Goal: Obtain resource: Download file/media

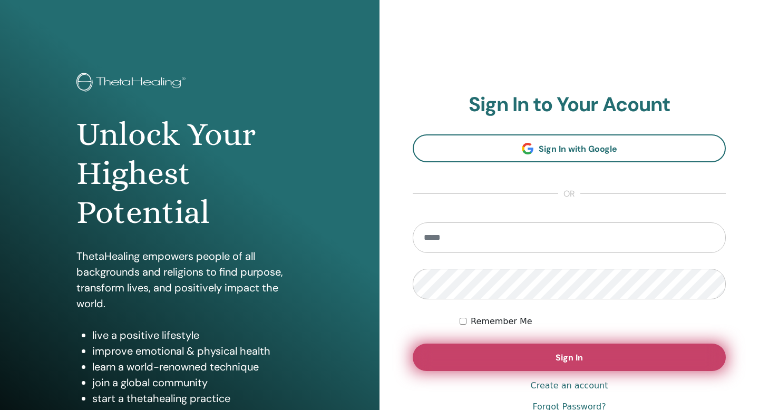
type input "**********"
click at [532, 365] on button "Sign In" at bounding box center [569, 357] width 313 height 27
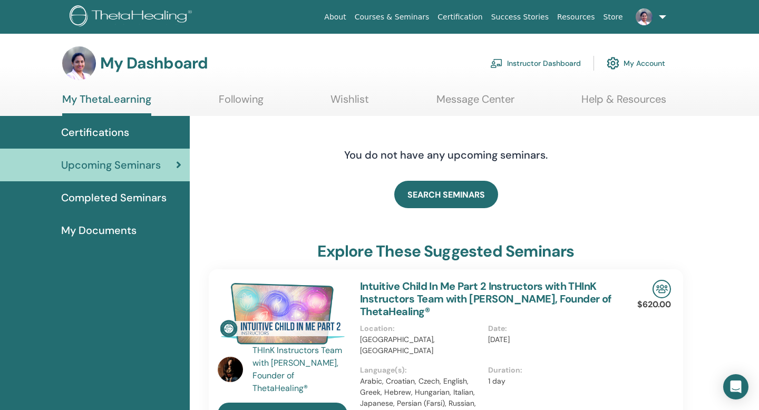
click at [544, 64] on link "Instructor Dashboard" at bounding box center [535, 63] width 91 height 23
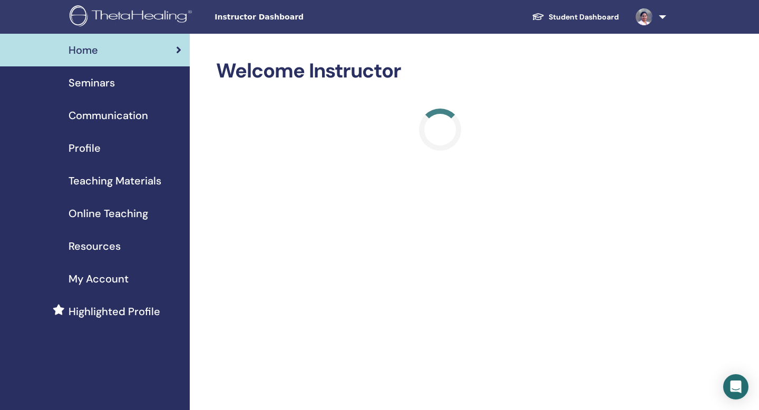
click at [120, 181] on span "Teaching Materials" at bounding box center [115, 181] width 93 height 16
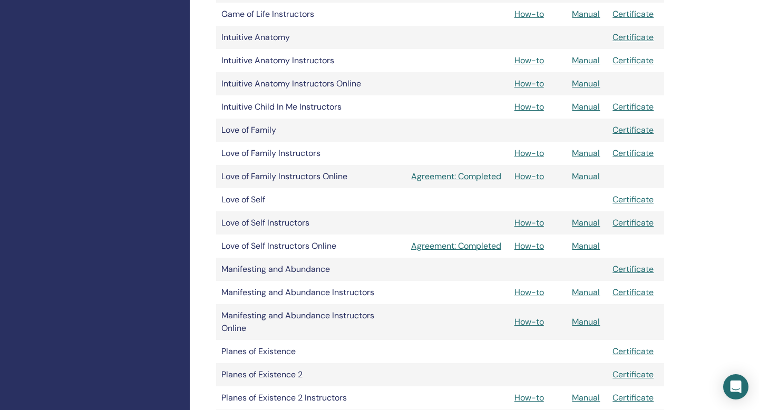
scroll to position [908, 0]
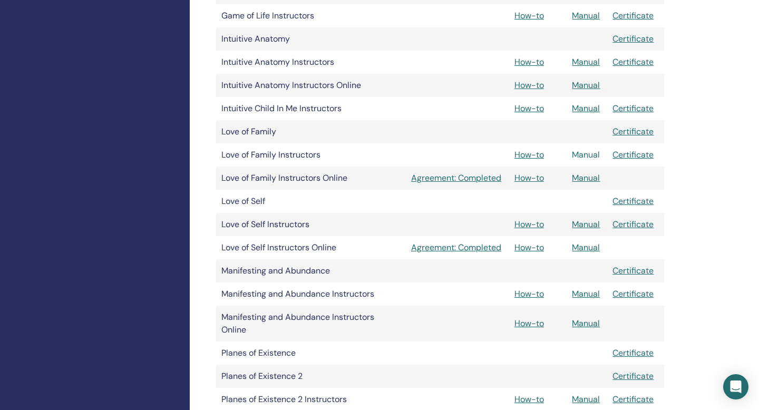
click at [578, 158] on link "Manual" at bounding box center [586, 154] width 28 height 11
